Goal: Task Accomplishment & Management: Manage account settings

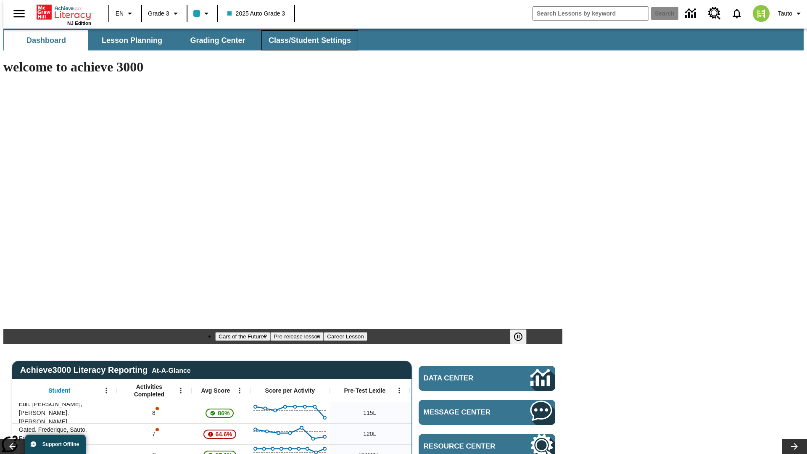
click at [305, 40] on span "Class/Student Settings" at bounding box center [310, 41] width 82 height 10
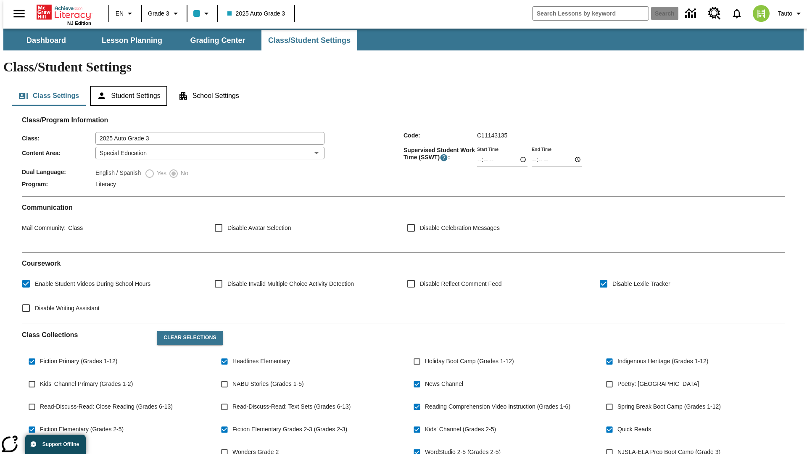
click at [127, 86] on button "Student Settings" at bounding box center [128, 96] width 77 height 20
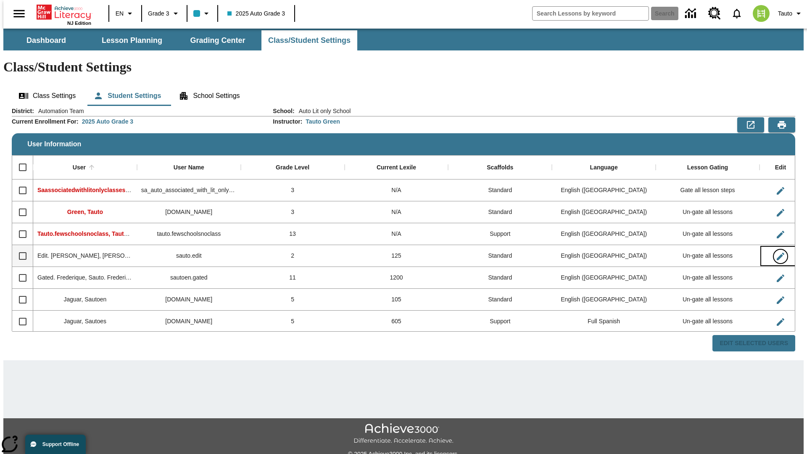
click at [777, 253] on icon "Edit User" at bounding box center [781, 257] width 8 height 8
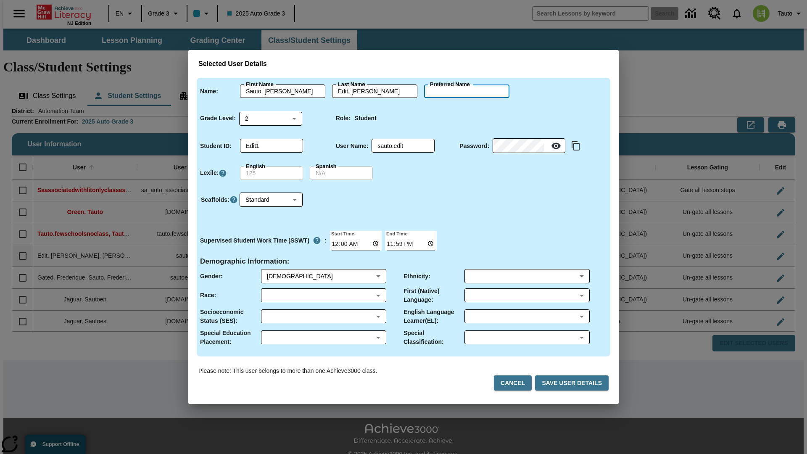
type input "Dashawn"
click at [516, 383] on button "Cancel" at bounding box center [513, 384] width 38 height 16
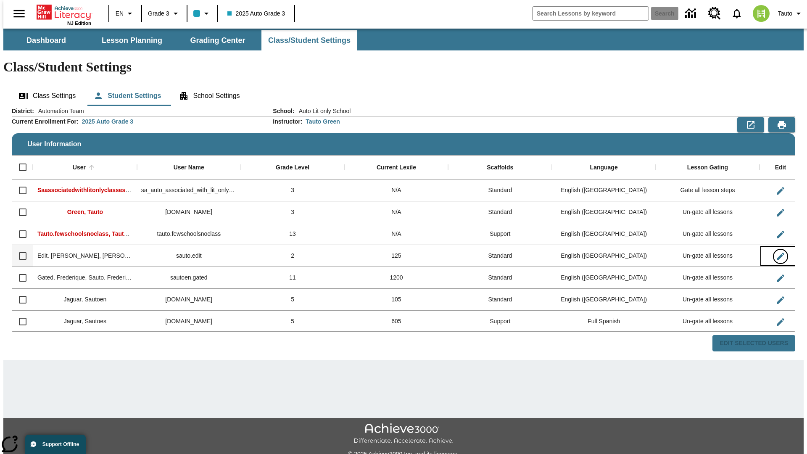
click at [777, 253] on icon "Edit User" at bounding box center [781, 257] width 8 height 8
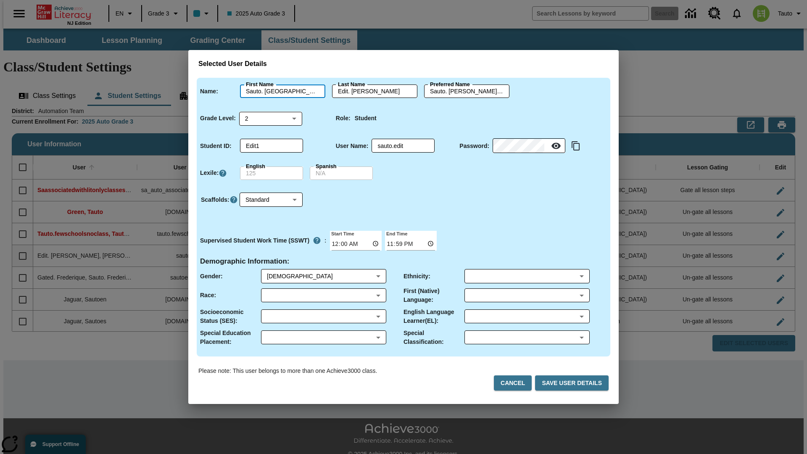
type input "Sauto. Dashawn"
type input "Edit. Dashawn"
type input "Sauto. Dashawn.Edit. Dashawn"
click at [271, 118] on body "Skip to main content NJ Edition EN Grade 3 2025 Auto Grade 3 Search 0 Tauto Das…" at bounding box center [403, 251] width 801 height 444
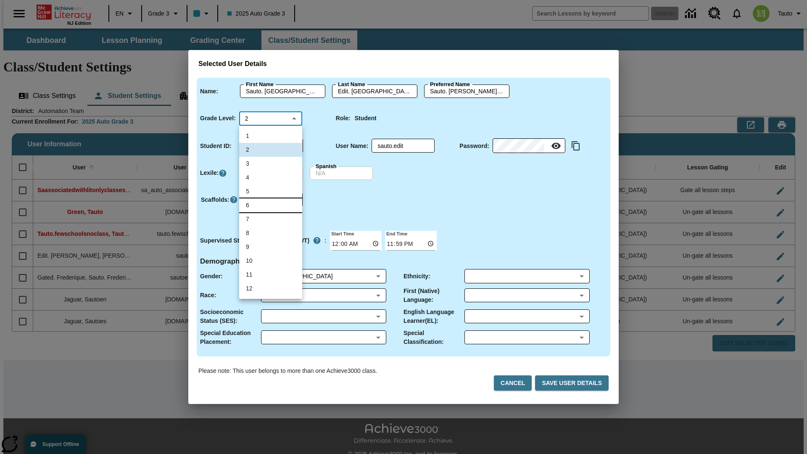
click at [271, 205] on li "6" at bounding box center [270, 206] width 63 height 14
type input "6"
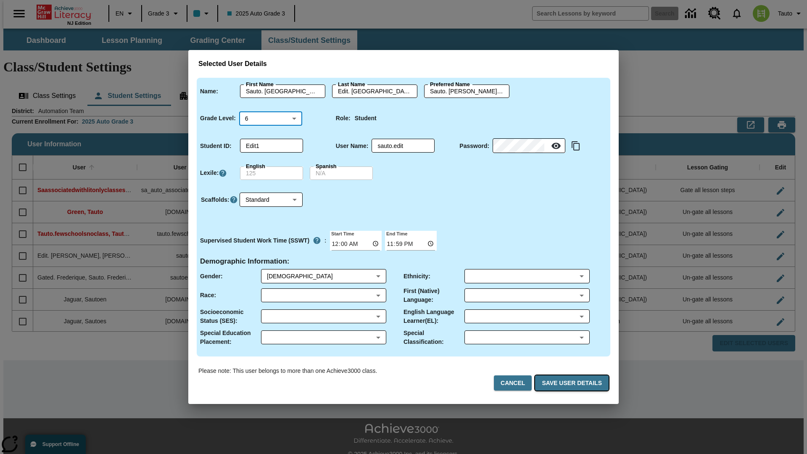
click at [574, 383] on button "Save User Details" at bounding box center [572, 384] width 74 height 16
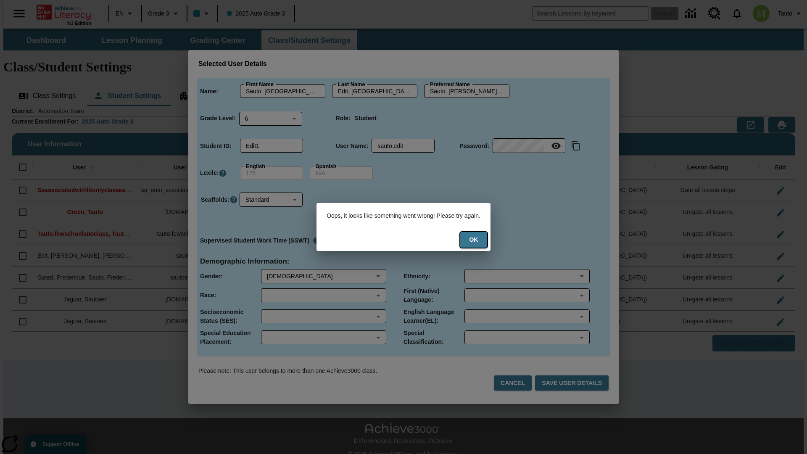
click at [479, 240] on button "Ok" at bounding box center [474, 240] width 27 height 16
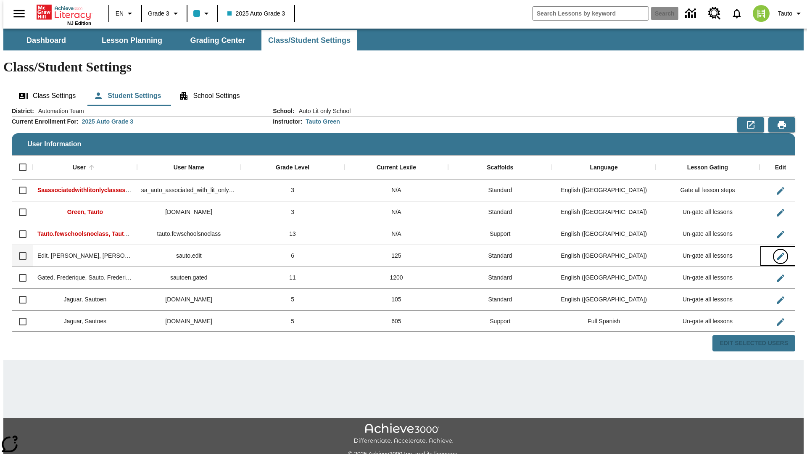
click at [777, 253] on icon "Edit User" at bounding box center [781, 257] width 8 height 8
